Goal: Information Seeking & Learning: Understand process/instructions

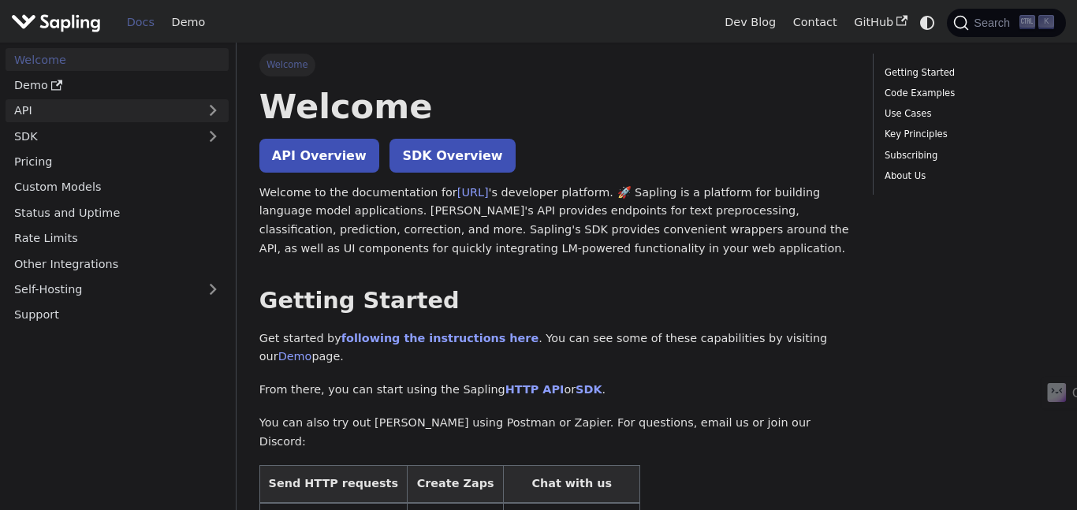
click at [175, 108] on link "API" at bounding box center [102, 110] width 192 height 23
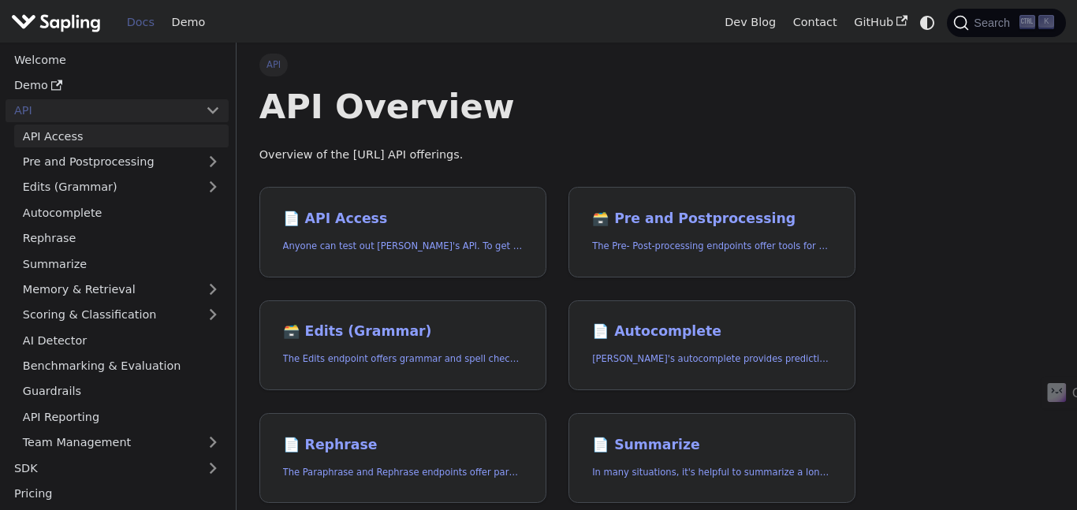
click at [155, 140] on link "API Access" at bounding box center [121, 136] width 215 height 23
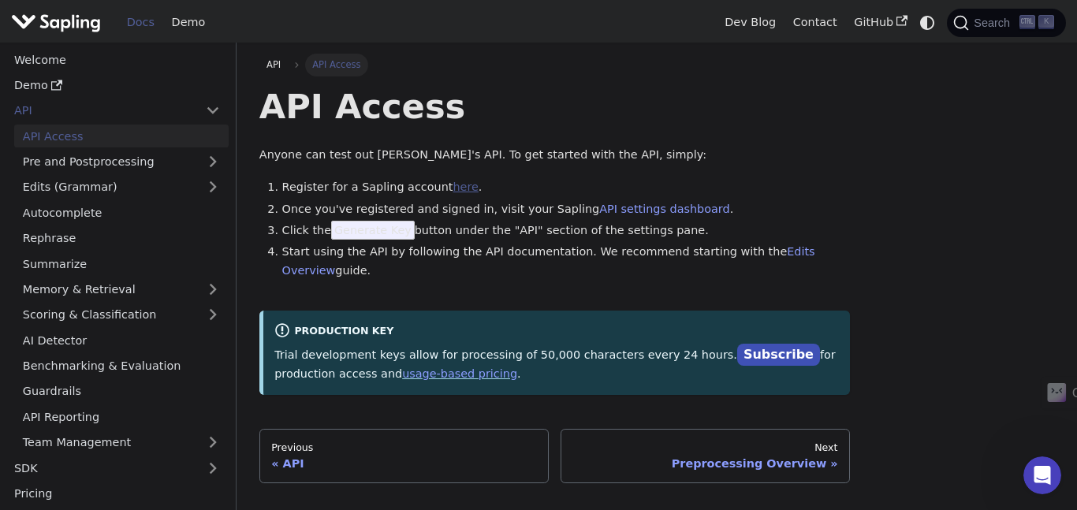
click at [454, 186] on link "here" at bounding box center [465, 187] width 25 height 13
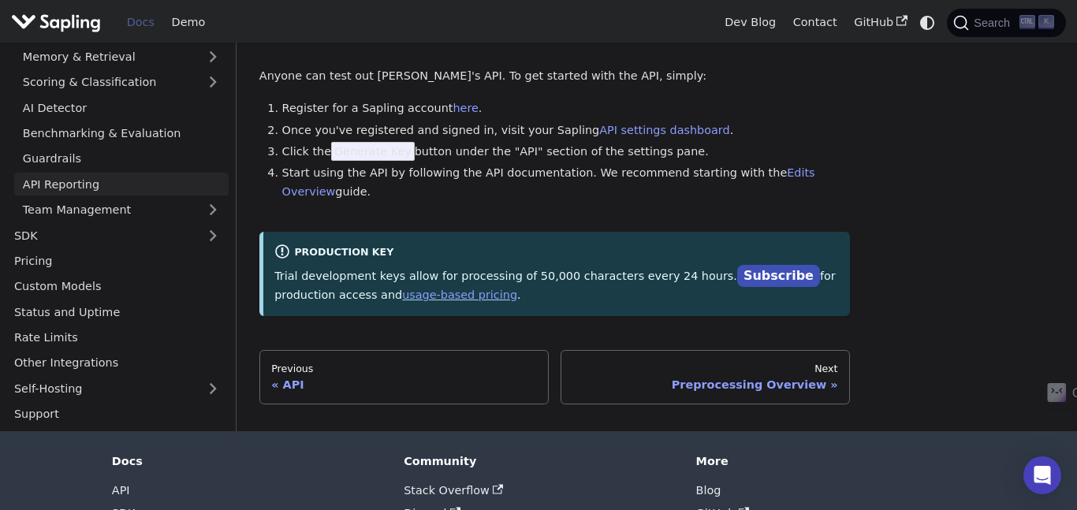
scroll to position [83, 0]
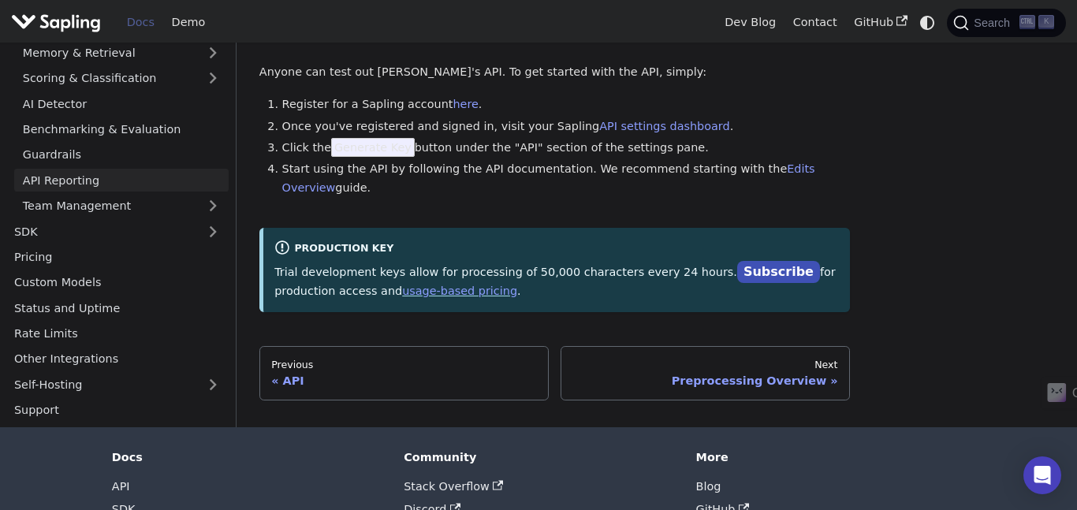
click at [176, 259] on link "Pricing" at bounding box center [117, 257] width 223 height 23
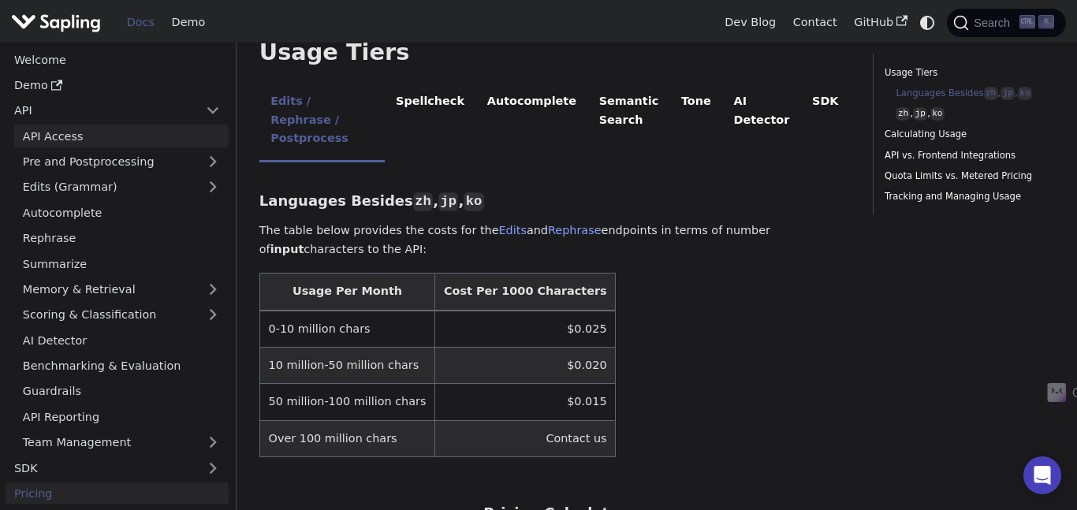
click at [88, 133] on link "API Access" at bounding box center [121, 136] width 215 height 23
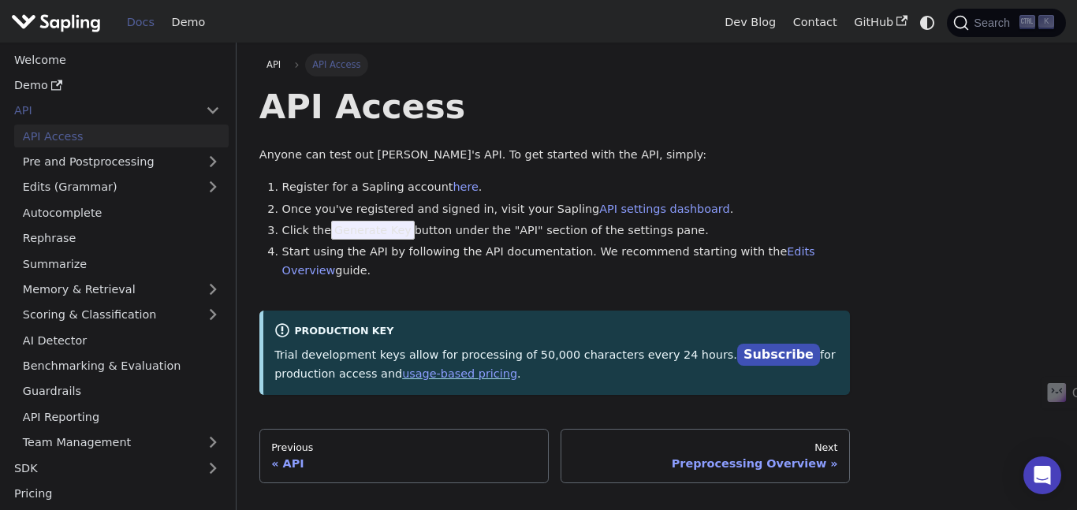
click at [367, 226] on span "Generate Key" at bounding box center [373, 230] width 84 height 19
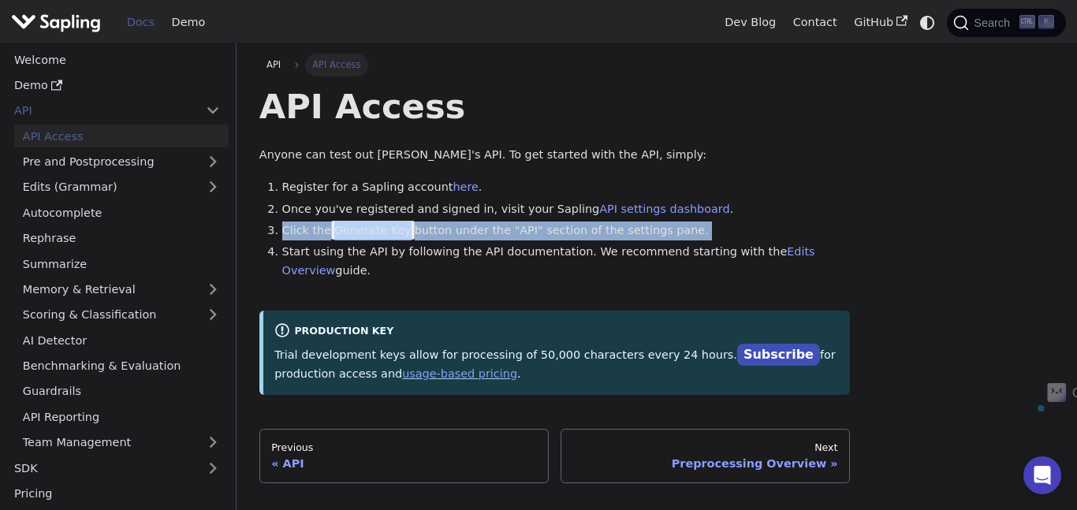
click at [367, 226] on span "Generate Key" at bounding box center [373, 230] width 84 height 19
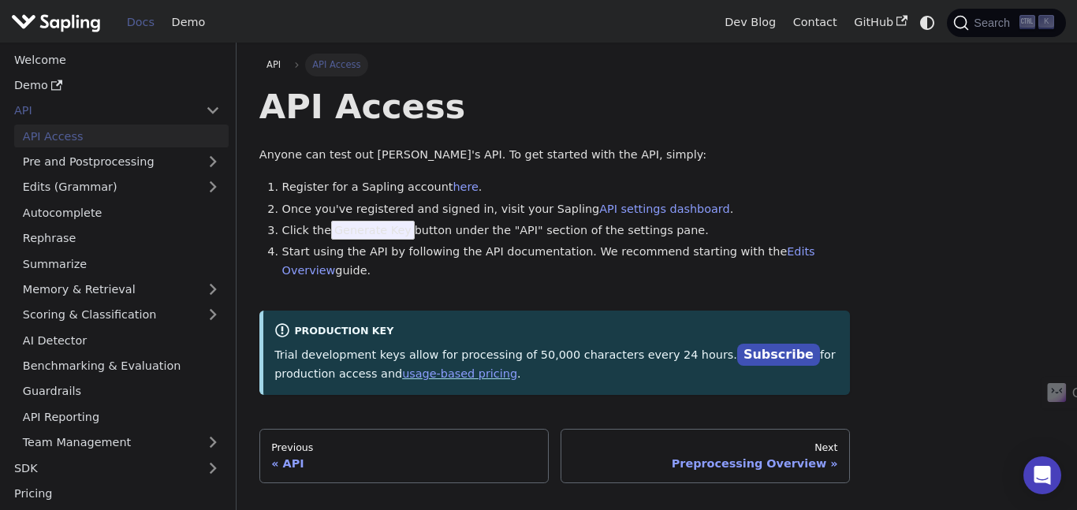
click at [369, 230] on span "Generate Key" at bounding box center [373, 230] width 84 height 19
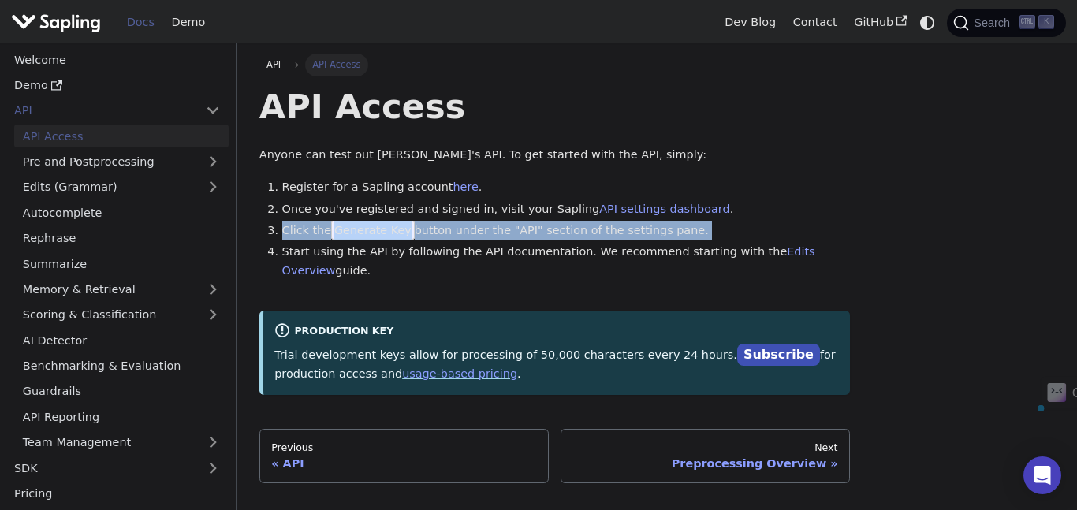
click at [369, 230] on span "Generate Key" at bounding box center [373, 230] width 84 height 19
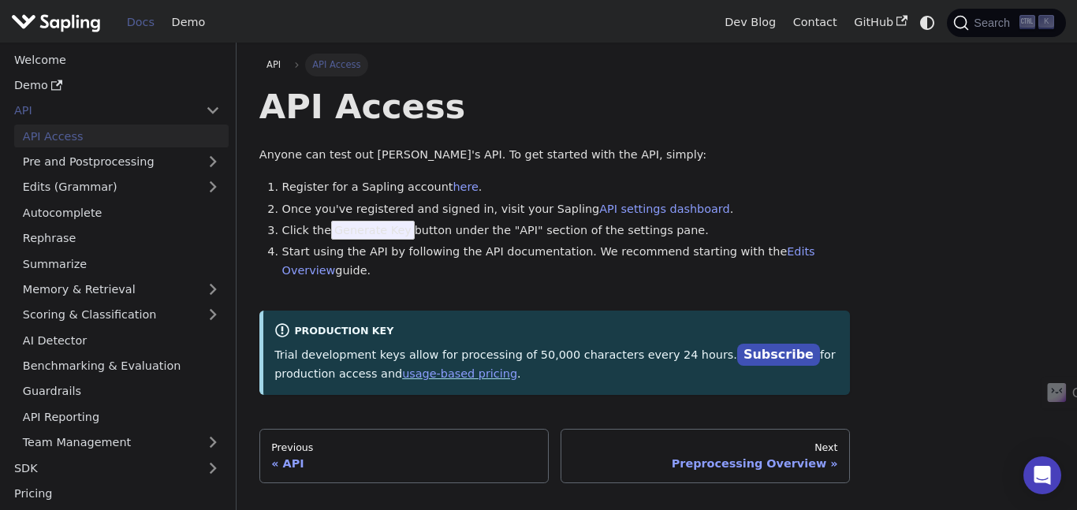
click at [369, 230] on span "Generate Key" at bounding box center [373, 230] width 84 height 19
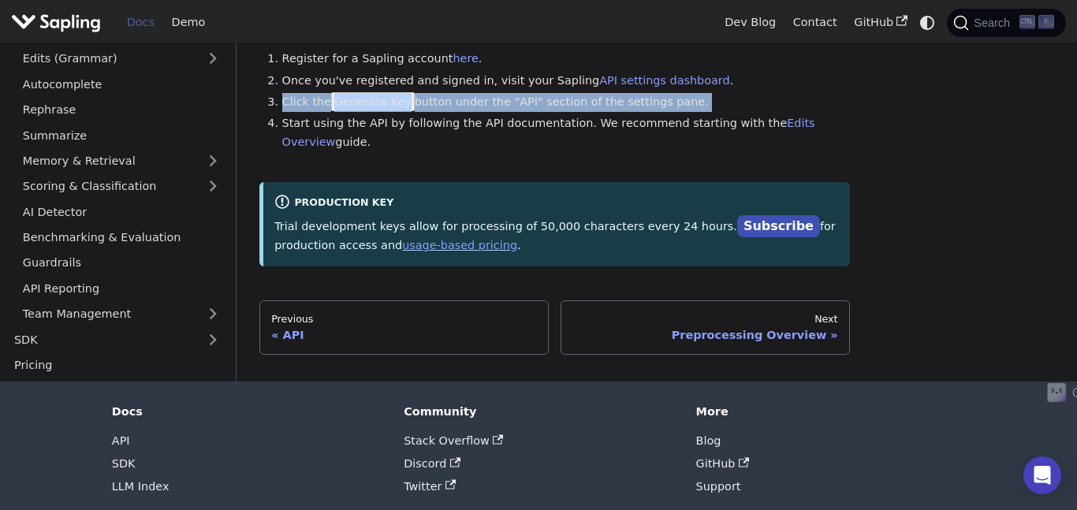
scroll to position [134, 0]
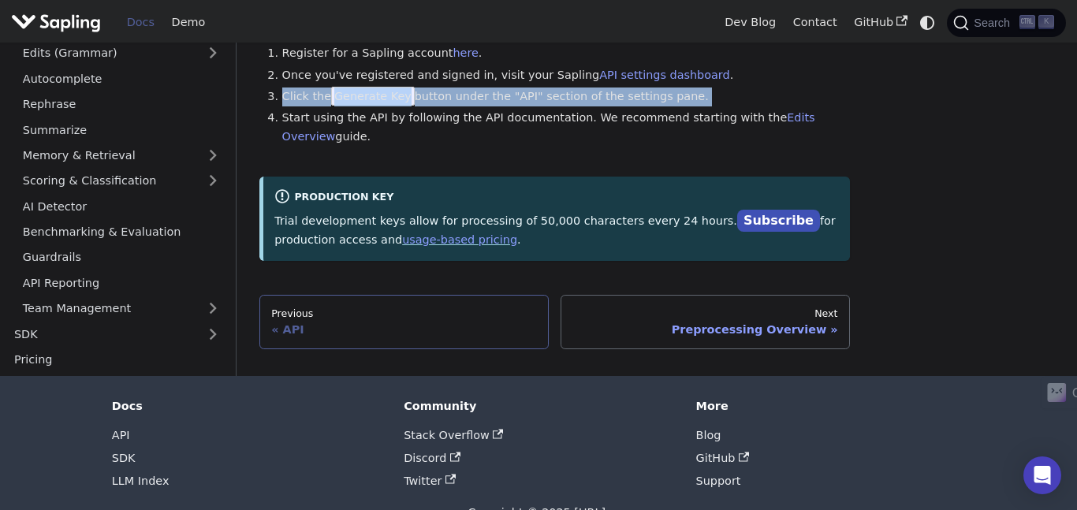
click at [368, 318] on div "Previous" at bounding box center [404, 314] width 266 height 13
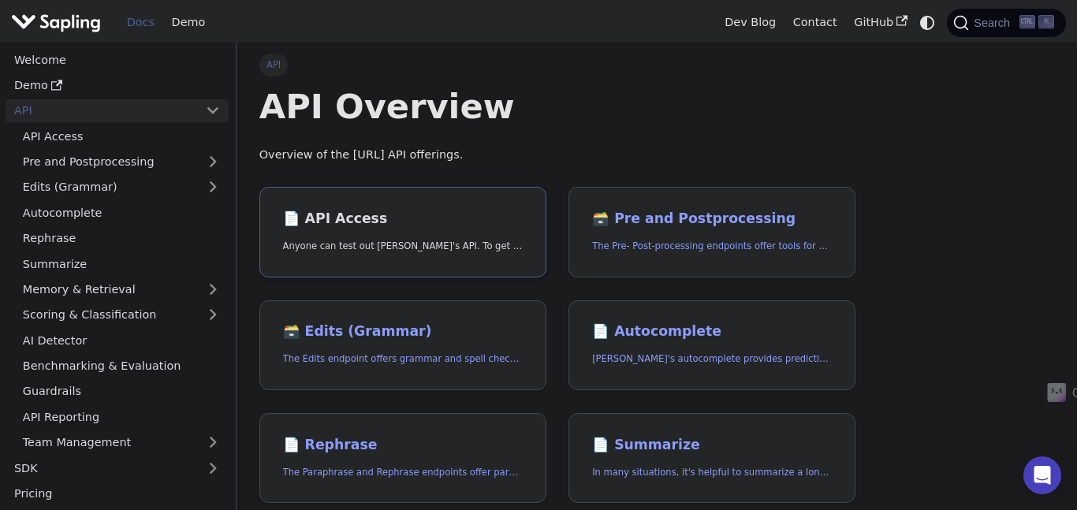
click at [396, 202] on link "📄️ API Access Anyone can test out Sapling's API. To get started with the API, s…" at bounding box center [402, 232] width 287 height 91
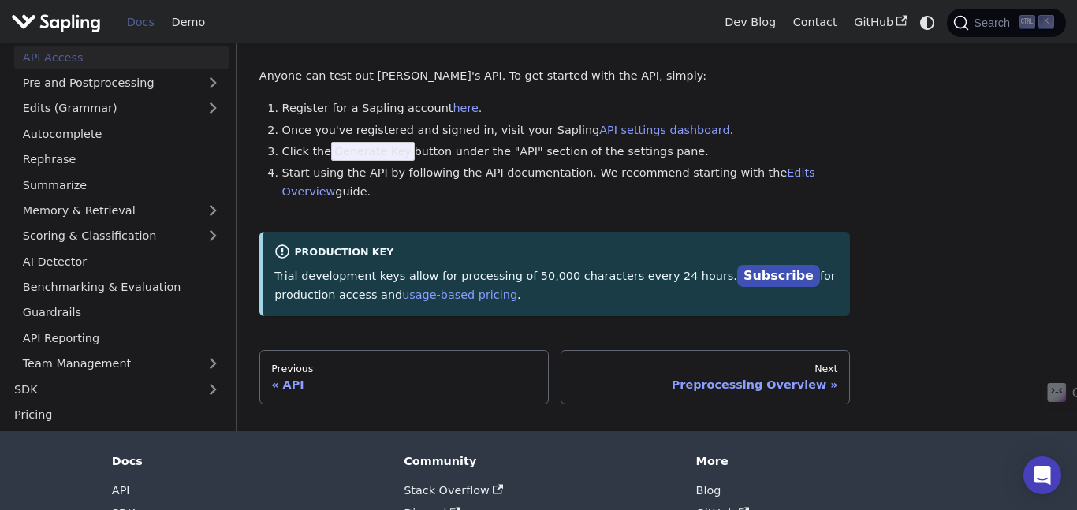
scroll to position [84, 0]
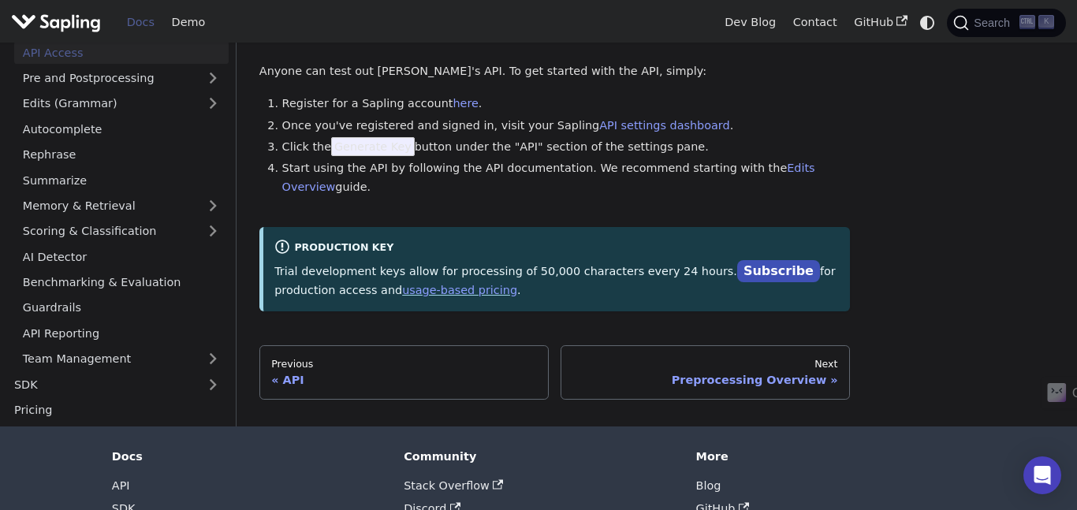
click at [691, 353] on link "Next Preprocessing Overview" at bounding box center [705, 372] width 289 height 54
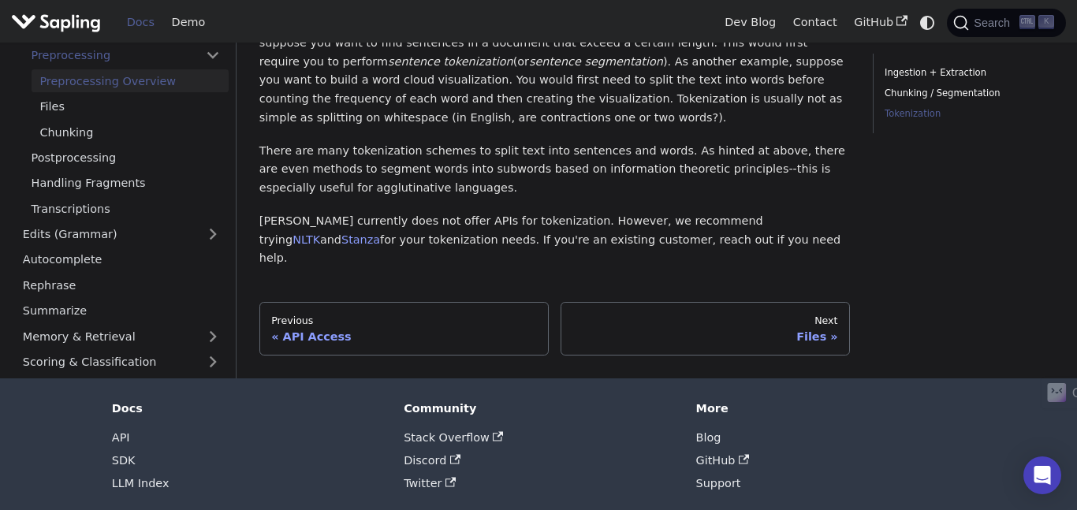
scroll to position [648, 0]
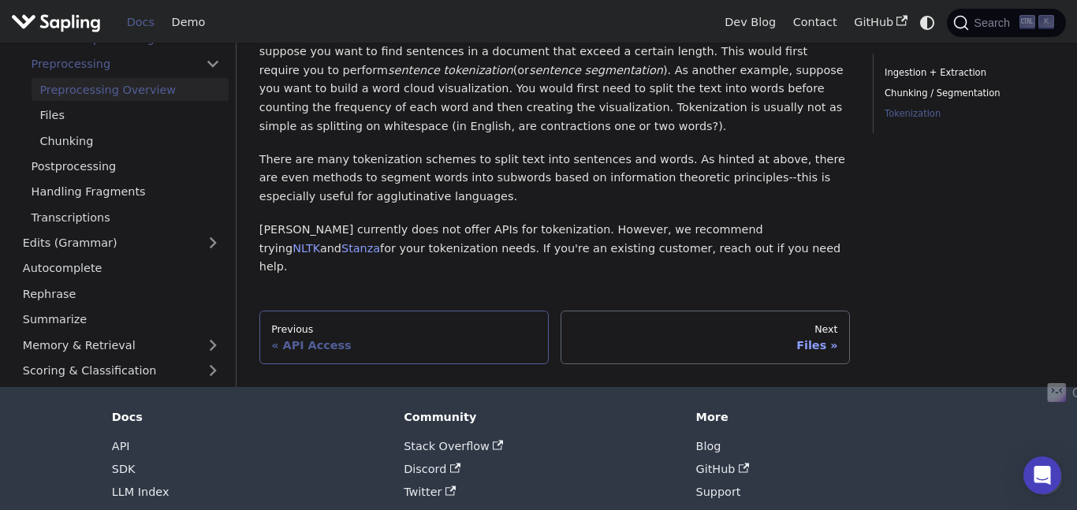
click at [456, 323] on div "Previous" at bounding box center [404, 329] width 266 height 13
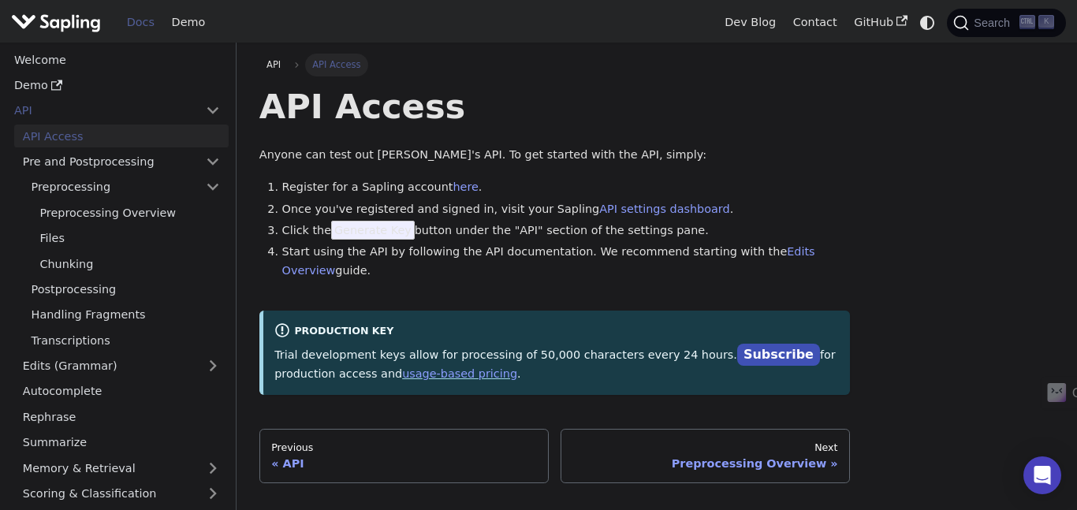
click at [378, 237] on span "Generate Key" at bounding box center [373, 230] width 84 height 19
click at [371, 230] on span "Generate Key" at bounding box center [373, 230] width 84 height 19
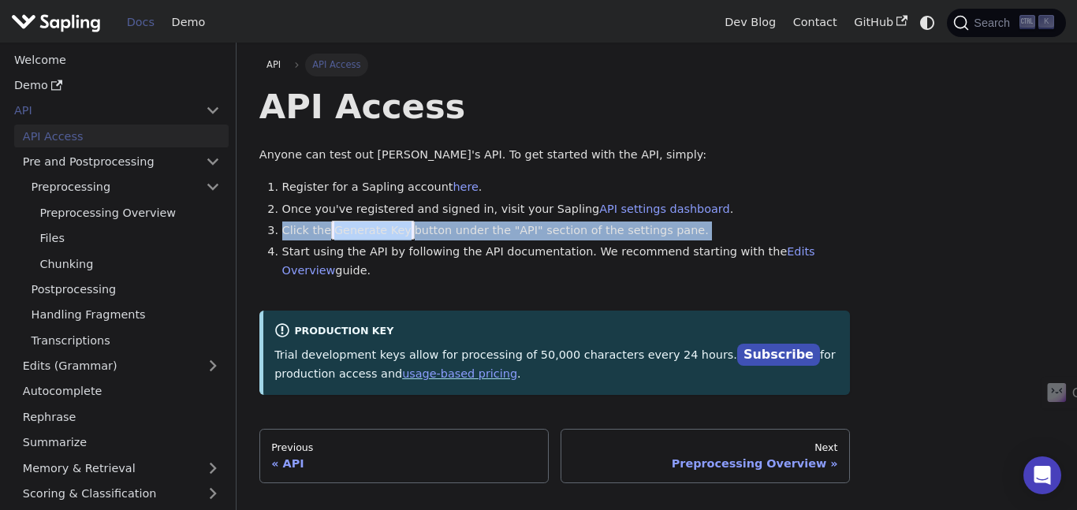
click at [368, 233] on span "Generate Key" at bounding box center [373, 230] width 84 height 19
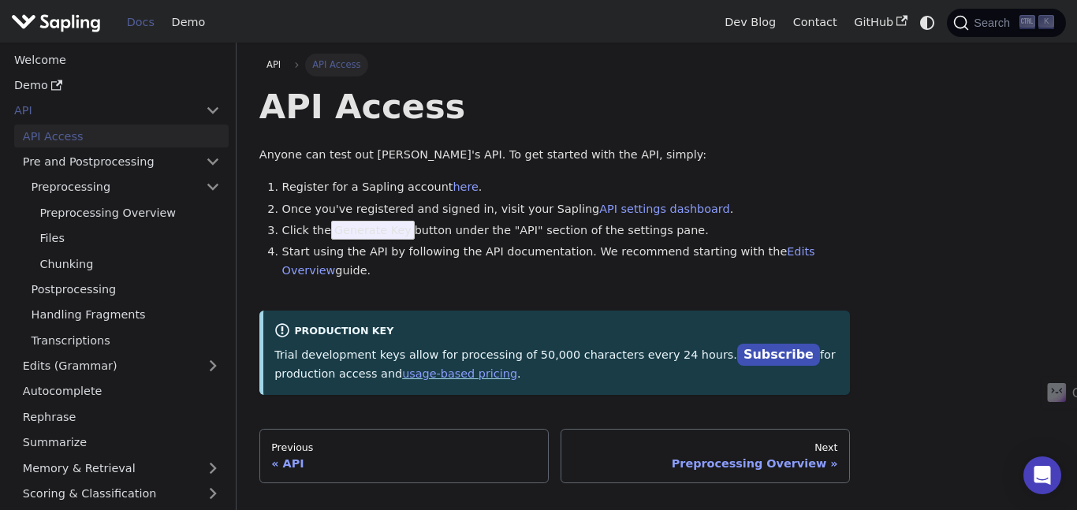
click at [368, 233] on span "Generate Key" at bounding box center [373, 230] width 84 height 19
click at [355, 229] on span "Generate Key" at bounding box center [373, 230] width 84 height 19
click at [376, 236] on span "Generate Key" at bounding box center [373, 230] width 84 height 19
click at [389, 225] on span "Generate Key" at bounding box center [373, 230] width 84 height 19
click at [374, 227] on span "Generate Key" at bounding box center [373, 230] width 84 height 19
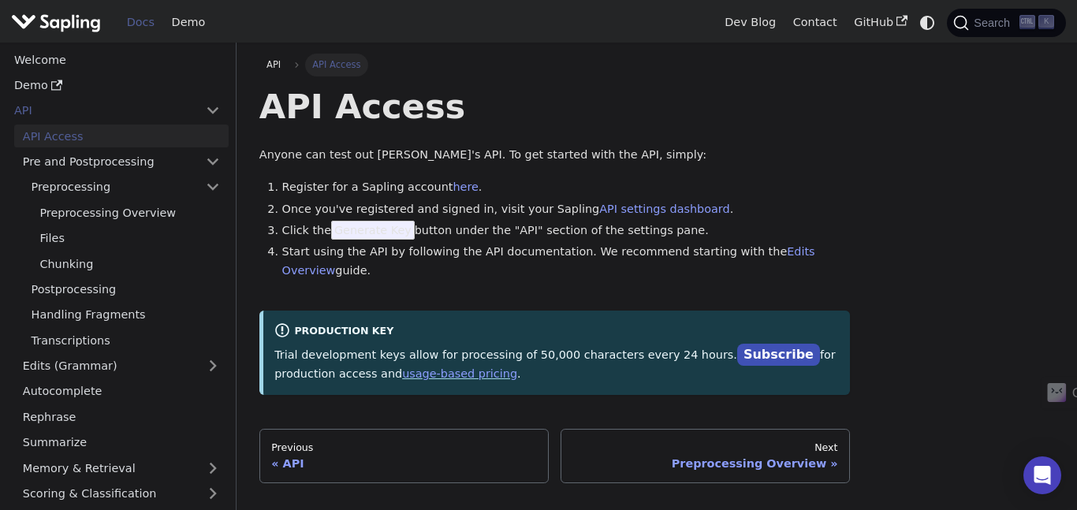
click at [369, 230] on span "Generate Key" at bounding box center [373, 230] width 84 height 19
click at [378, 226] on span "Generate Key" at bounding box center [373, 230] width 84 height 19
click at [379, 225] on span "Generate Key" at bounding box center [373, 230] width 84 height 19
click at [390, 232] on span "Generate Key" at bounding box center [373, 230] width 84 height 19
click at [373, 226] on span "Generate Key" at bounding box center [373, 230] width 84 height 19
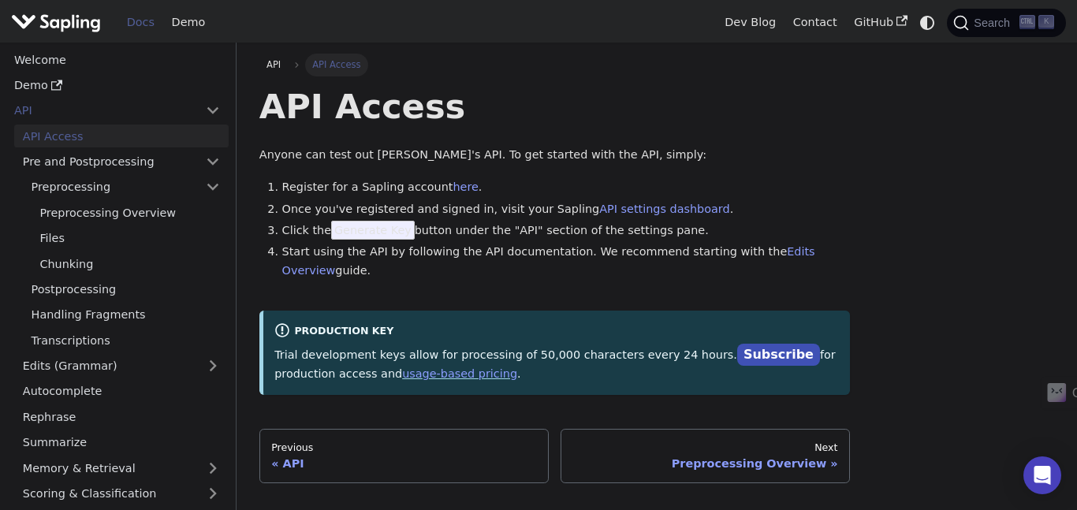
click at [371, 231] on span "Generate Key" at bounding box center [373, 230] width 84 height 19
click at [580, 201] on li "Once you've registered and signed in, visit your Sapling API settings dashboard…" at bounding box center [566, 209] width 568 height 19
click at [612, 203] on link "API settings dashboard" at bounding box center [664, 209] width 130 height 13
